Goal: Check status

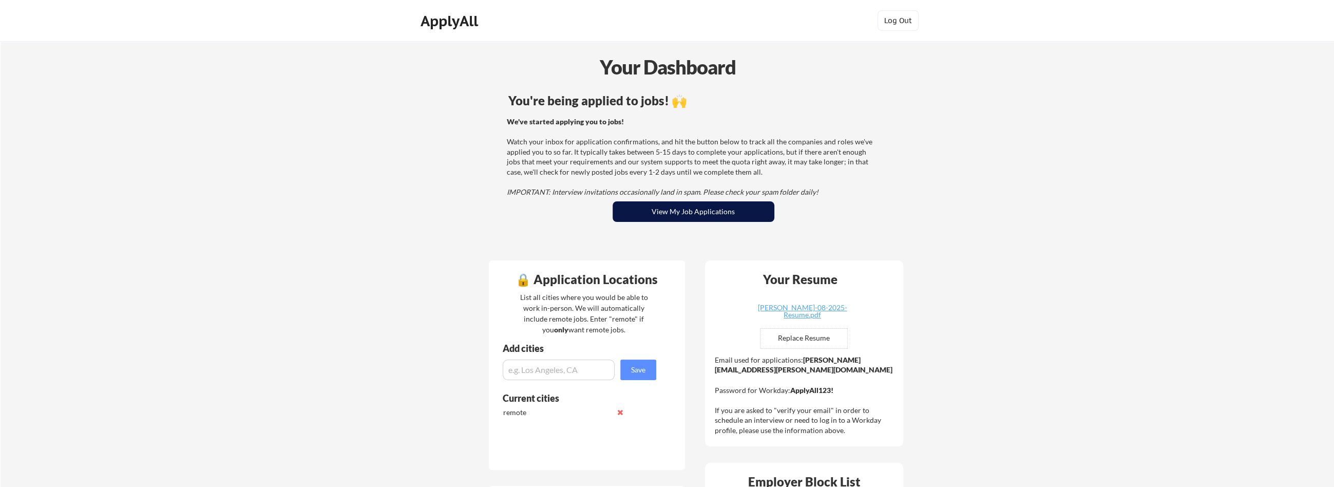
click at [695, 211] on button "View My Job Applications" at bounding box center [694, 211] width 162 height 21
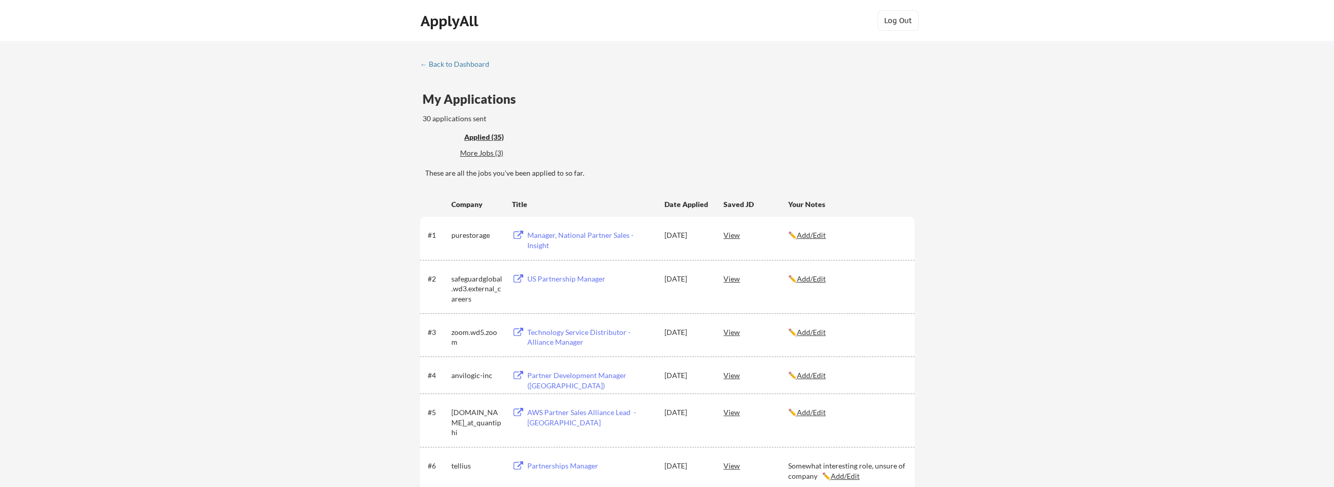
click at [463, 203] on div "Company" at bounding box center [476, 204] width 51 height 10
